Goal: Task Accomplishment & Management: Manage account settings

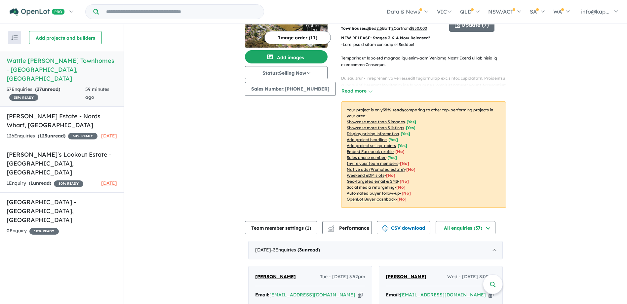
scroll to position [165, 0]
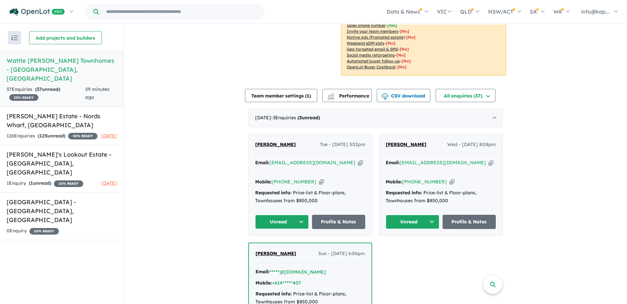
click at [358, 159] on icon "button" at bounding box center [360, 162] width 5 height 7
click at [332, 215] on link "Profile & Notes" at bounding box center [339, 222] width 54 height 14
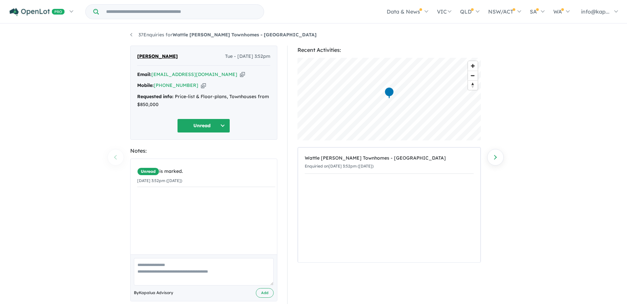
click at [212, 123] on button "Unread" at bounding box center [203, 126] width 53 height 14
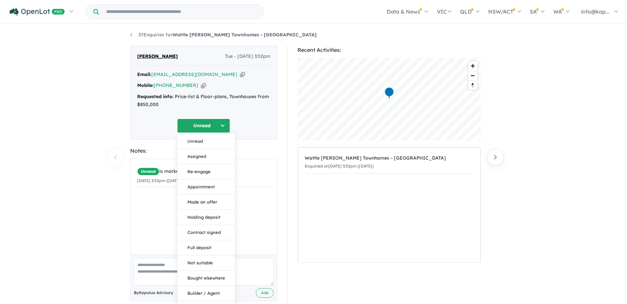
click at [119, 120] on div "37 Enquiries for Wattle Glen Townhomes - Charlestown Previous enquiry Next enqu…" at bounding box center [313, 164] width 627 height 281
